Goal: Information Seeking & Learning: Find specific fact

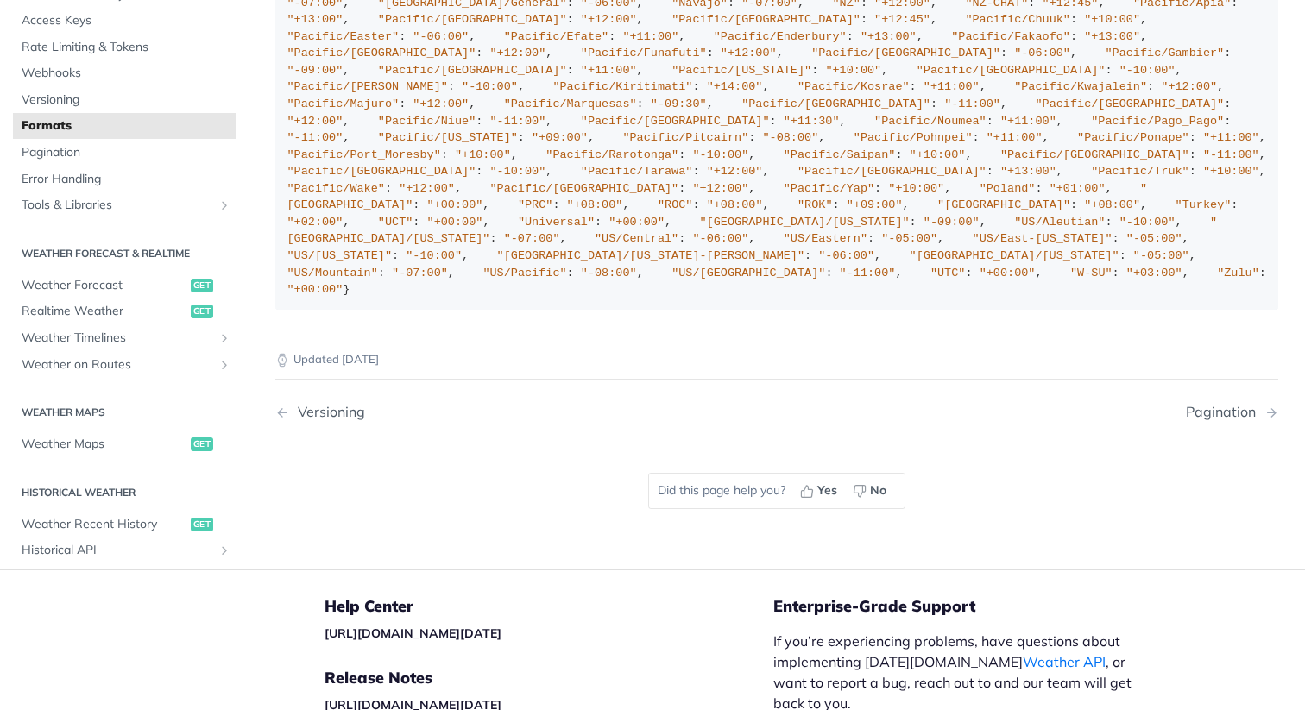
scroll to position [2770, 0]
drag, startPoint x: 321, startPoint y: 578, endPoint x: 391, endPoint y: 579, distance: 69.9
click at [482, 280] on span ""US/Pacific"" at bounding box center [524, 273] width 84 height 13
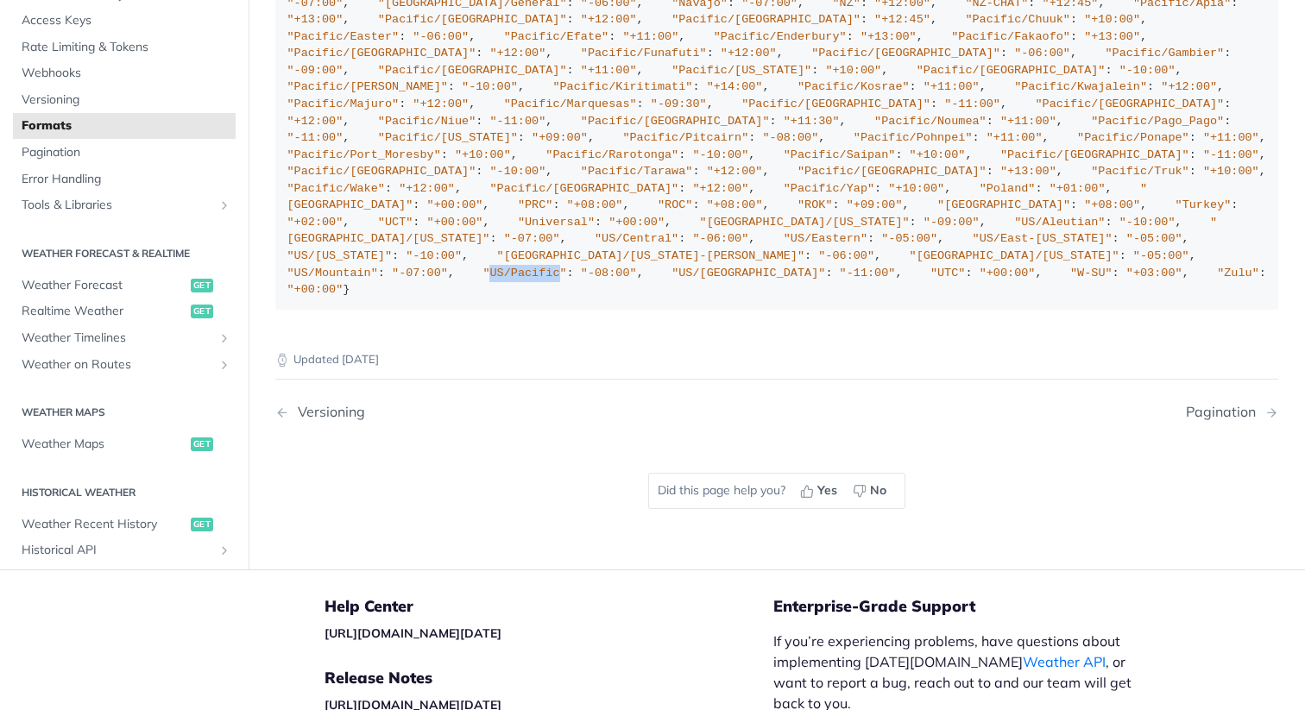
copy span "US/[GEOGRAPHIC_DATA]"
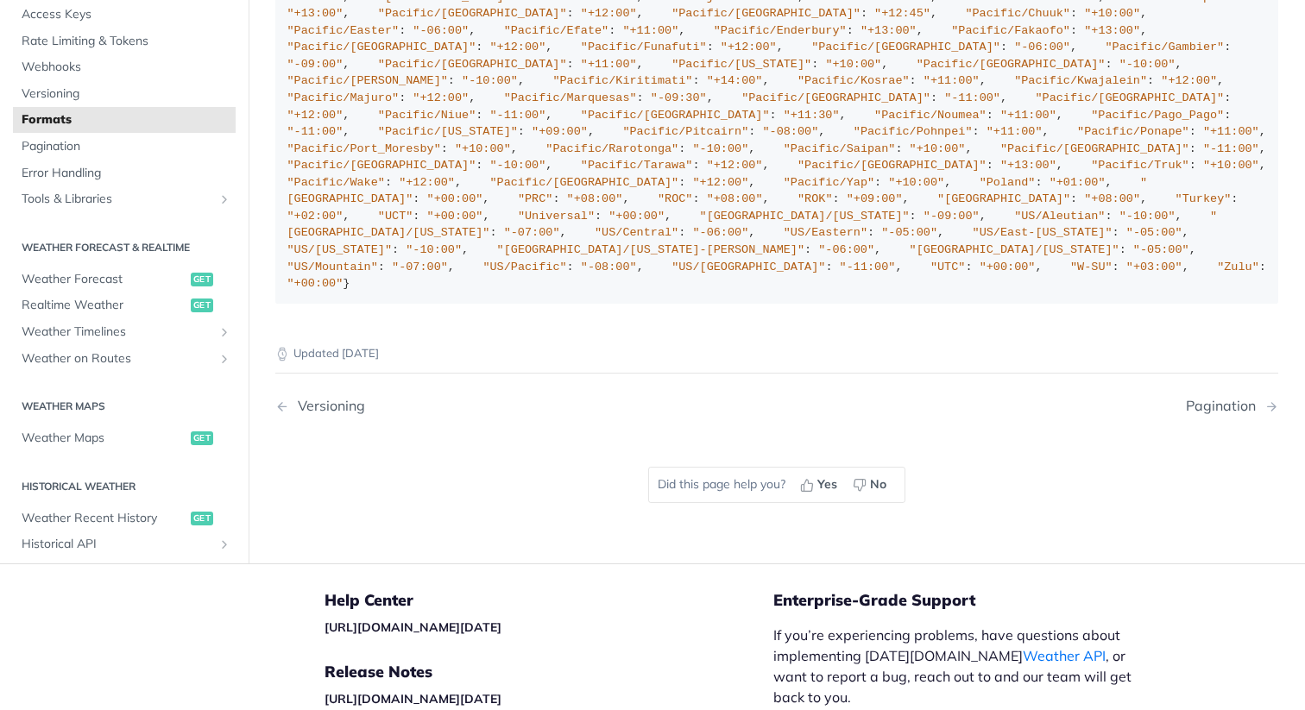
click at [784, 239] on span ""US/Eastern"" at bounding box center [826, 232] width 84 height 13
drag, startPoint x: 321, startPoint y: 451, endPoint x: 392, endPoint y: 453, distance: 70.8
click at [595, 239] on span ""US/Central"" at bounding box center [637, 232] width 84 height 13
copy span "US/Central"
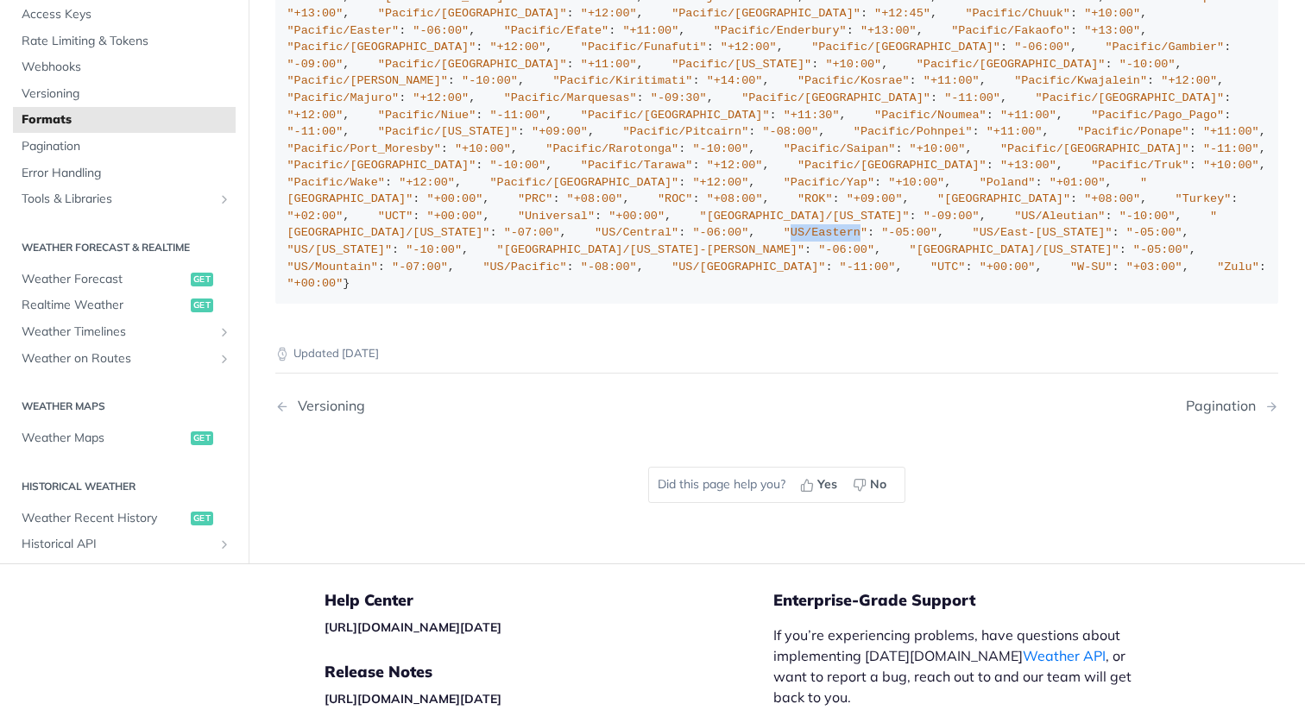
drag, startPoint x: 393, startPoint y: 470, endPoint x: 323, endPoint y: 472, distance: 70.0
click at [784, 239] on span ""US/Eastern"" at bounding box center [826, 232] width 84 height 13
copy span "US/Eastern"
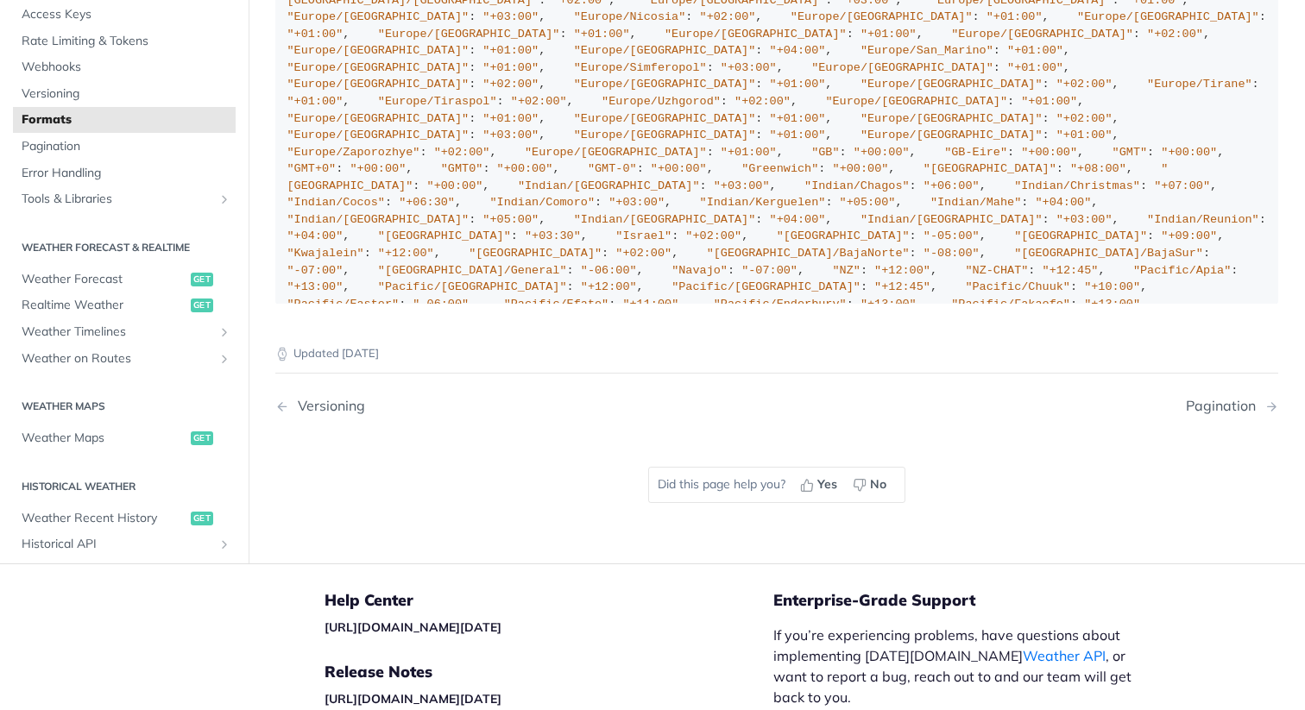
drag, startPoint x: 520, startPoint y: 357, endPoint x: 323, endPoint y: 358, distance: 196.8
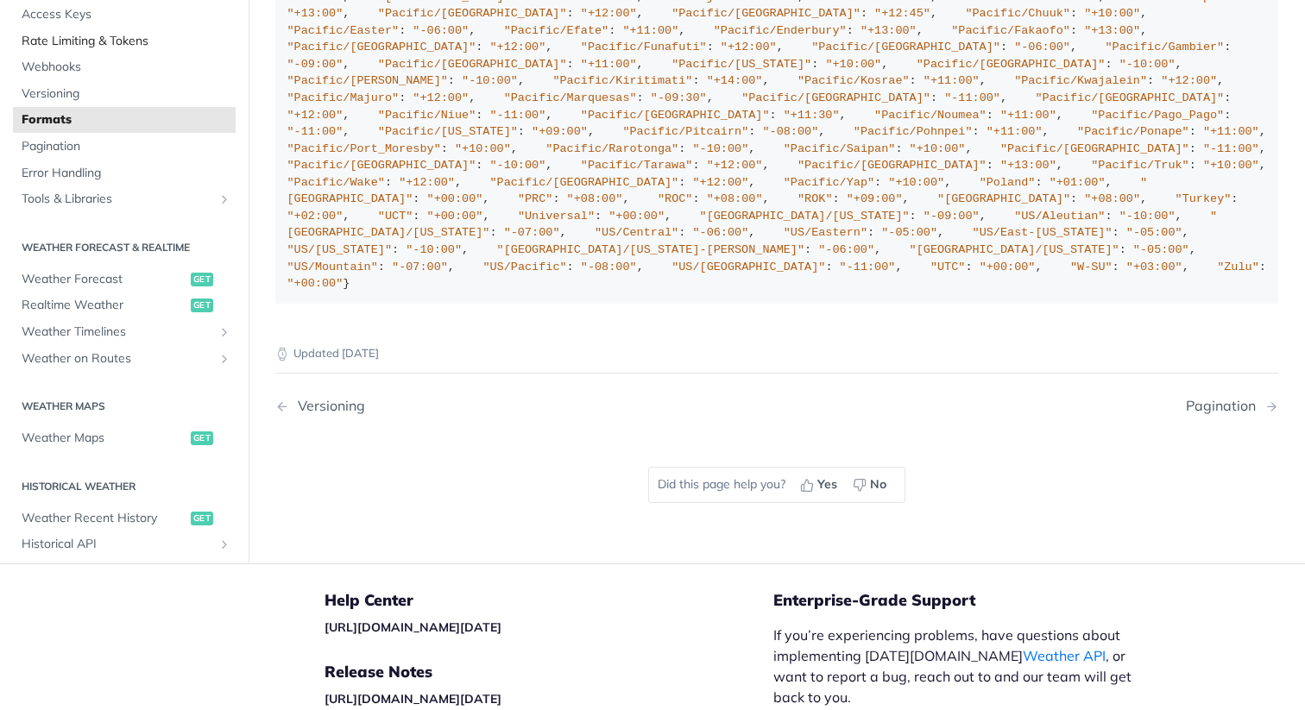
scroll to position [8505, 0]
drag, startPoint x: 399, startPoint y: 551, endPoint x: 320, endPoint y: 549, distance: 78.6
click at [320, 274] on span ""US/Mountain"" at bounding box center [332, 267] width 91 height 13
copy span "US/Mountain"
